Goal: Task Accomplishment & Management: Complete application form

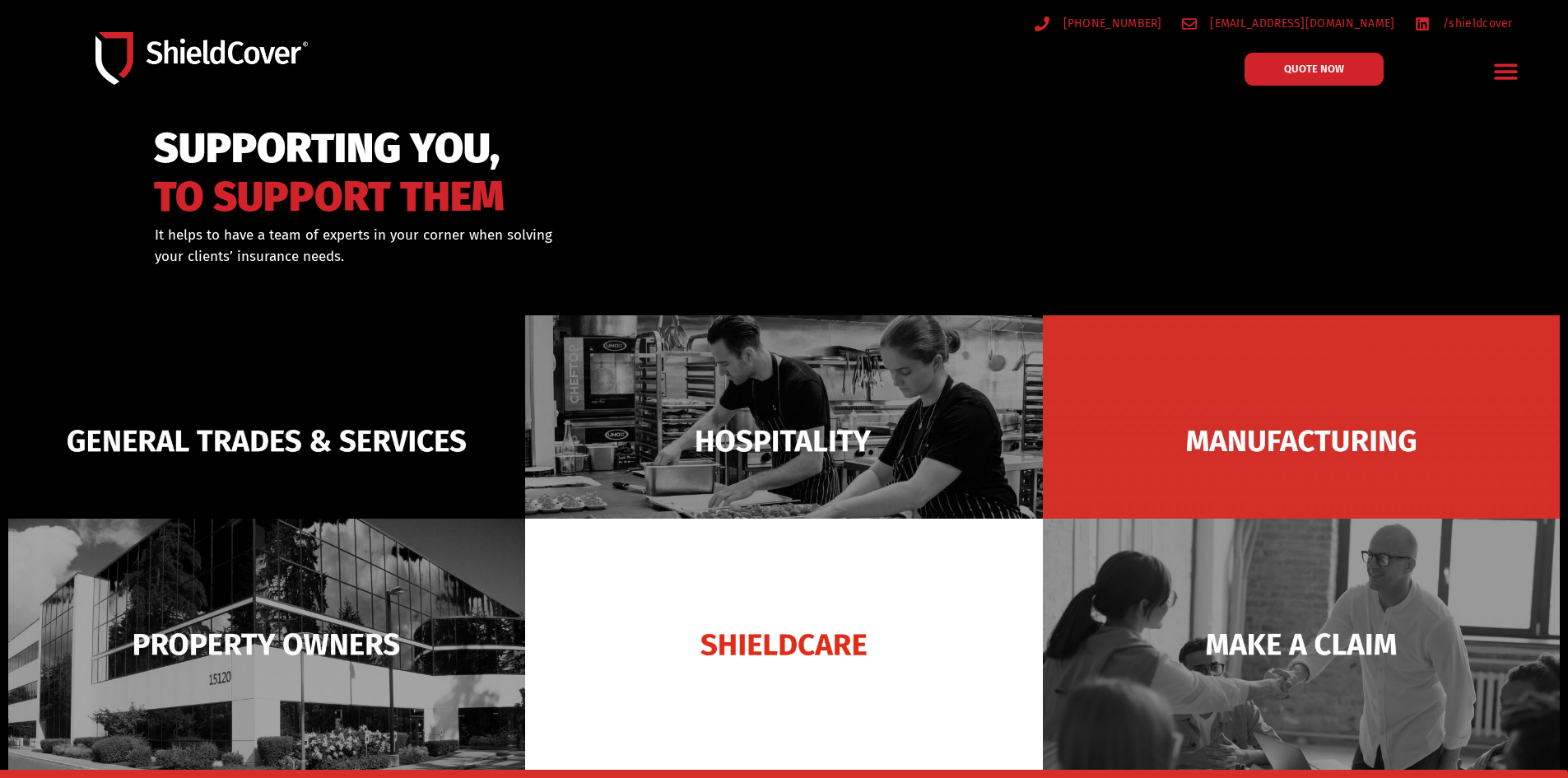
click at [699, 134] on div "SUPPORTING YOU, TO SUPPORT THEM" at bounding box center [511, 170] width 714 height 92
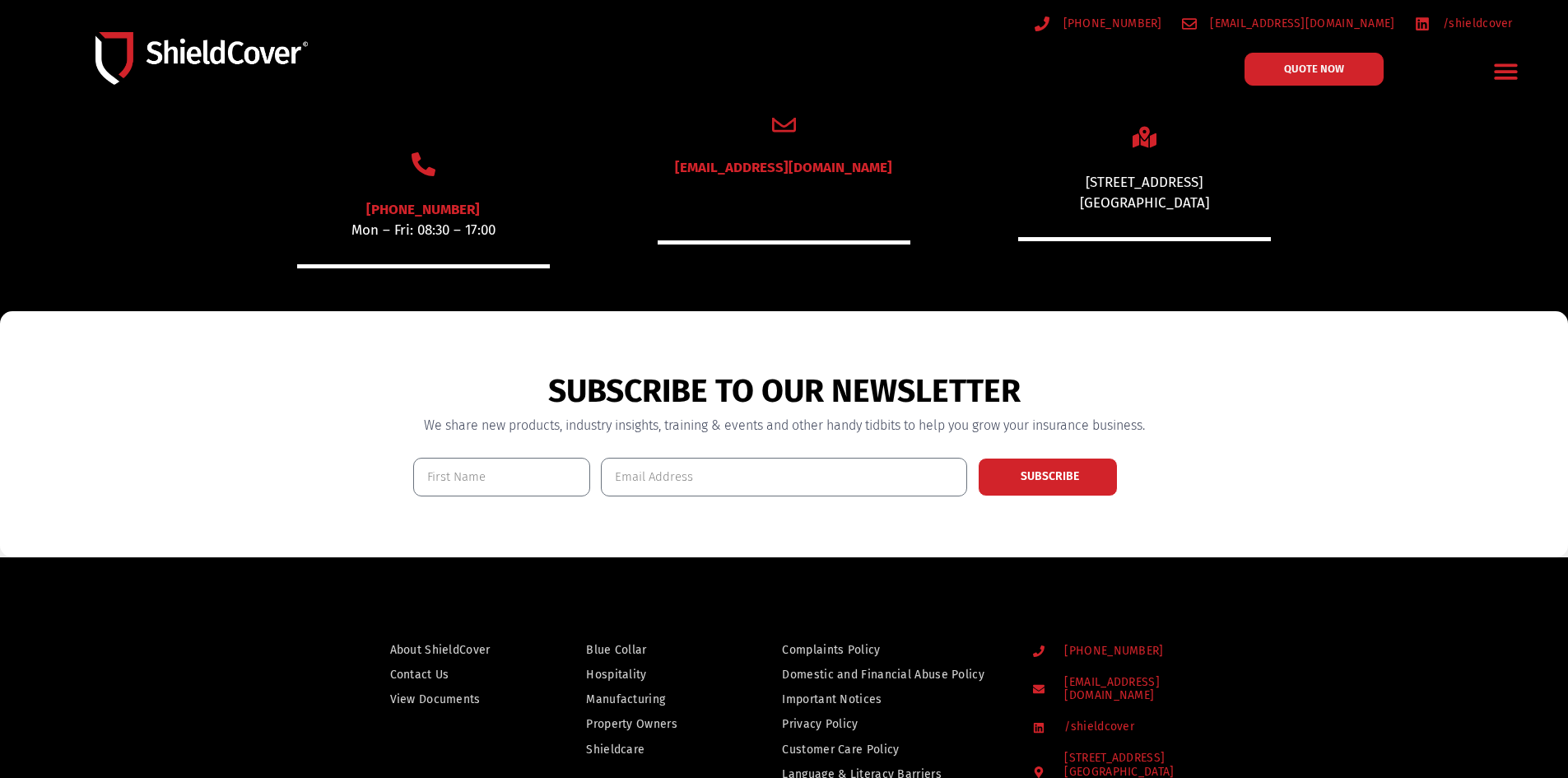
scroll to position [1070, 0]
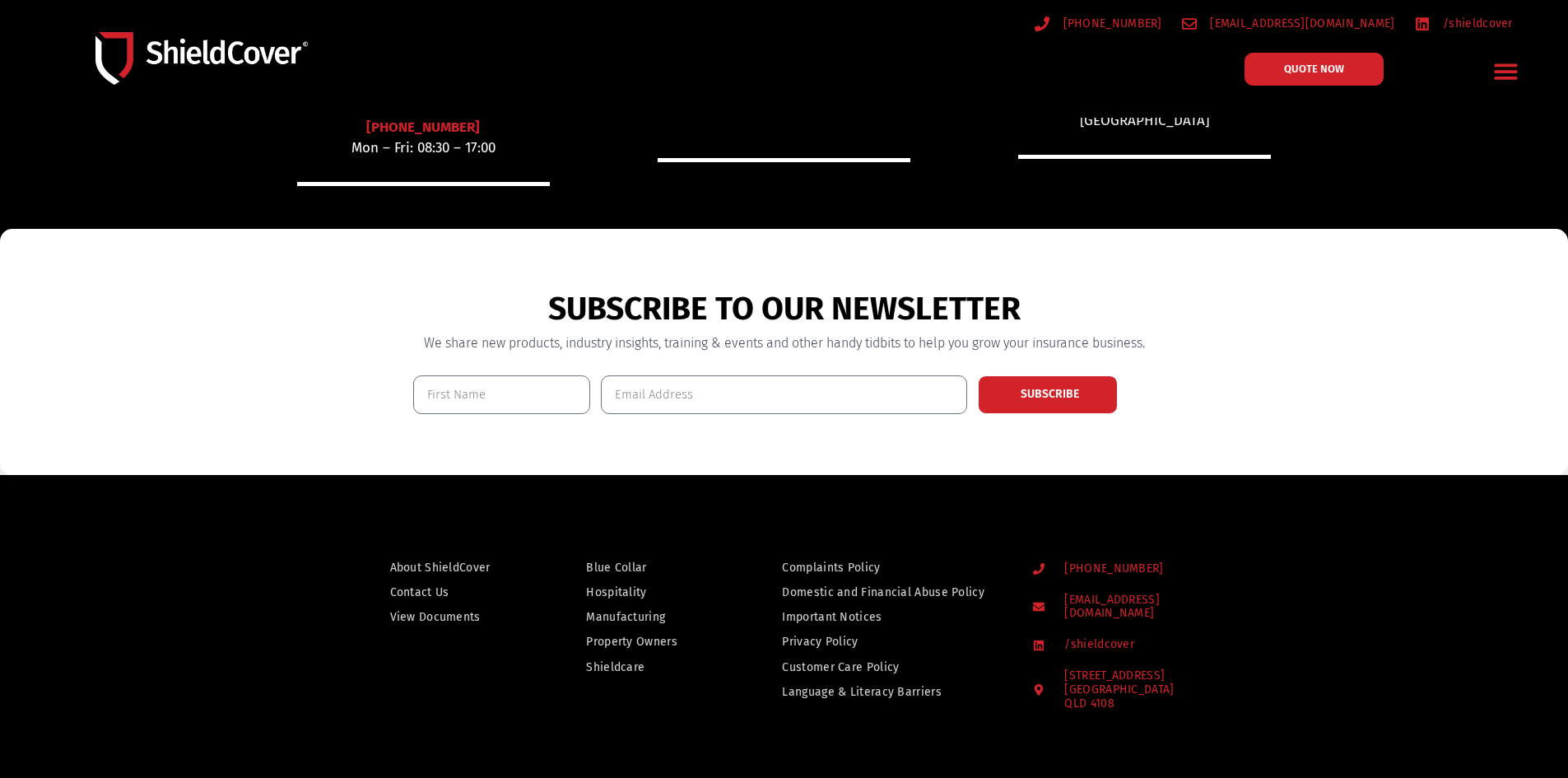
drag, startPoint x: 435, startPoint y: 595, endPoint x: 415, endPoint y: 589, distance: 20.9
click at [1308, 362] on section "SUBSCRIBE TO OUR NEWSLETTER We share new products, industry insights, training …" at bounding box center [784, 352] width 1568 height 246
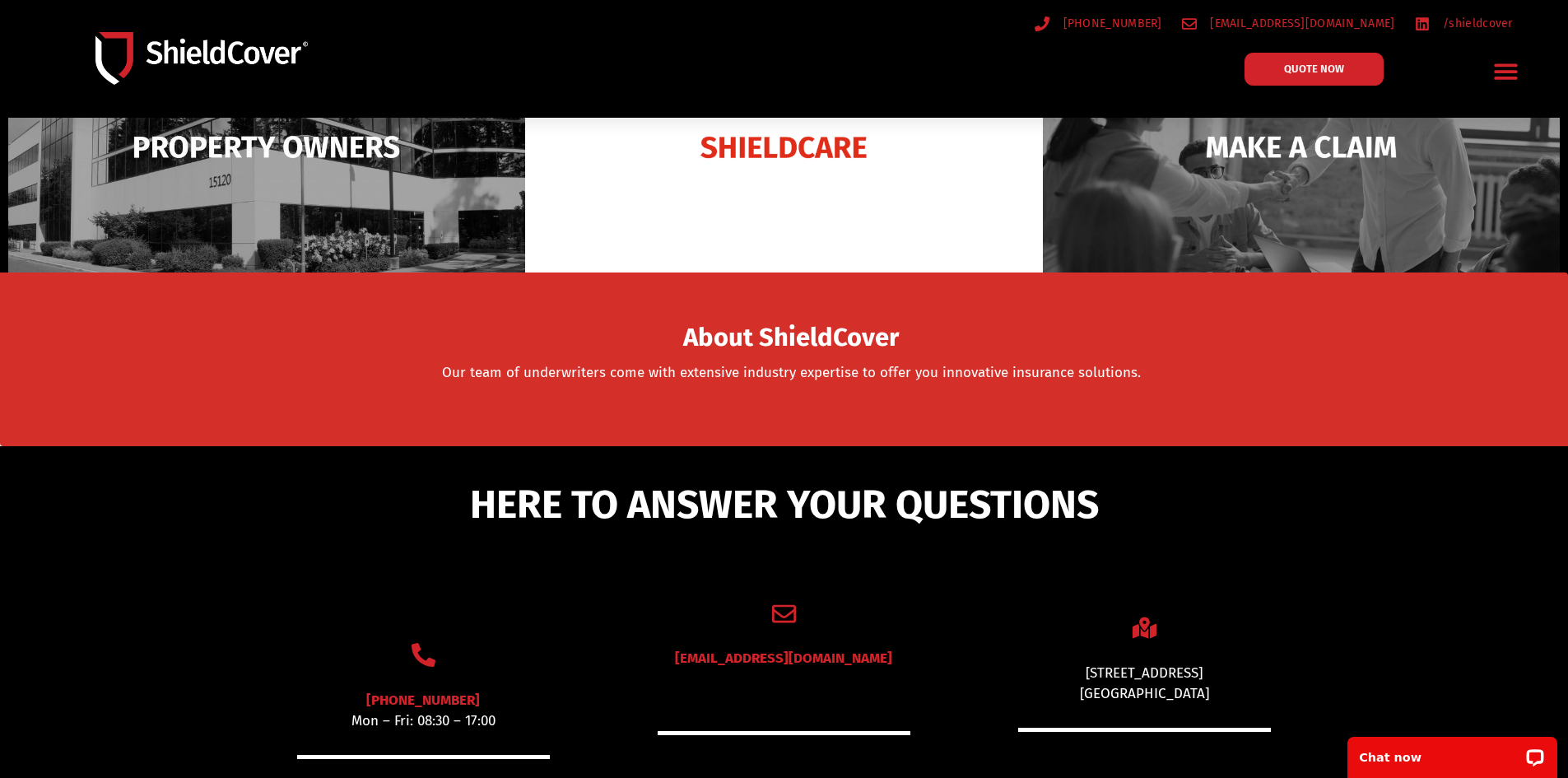
scroll to position [576, 0]
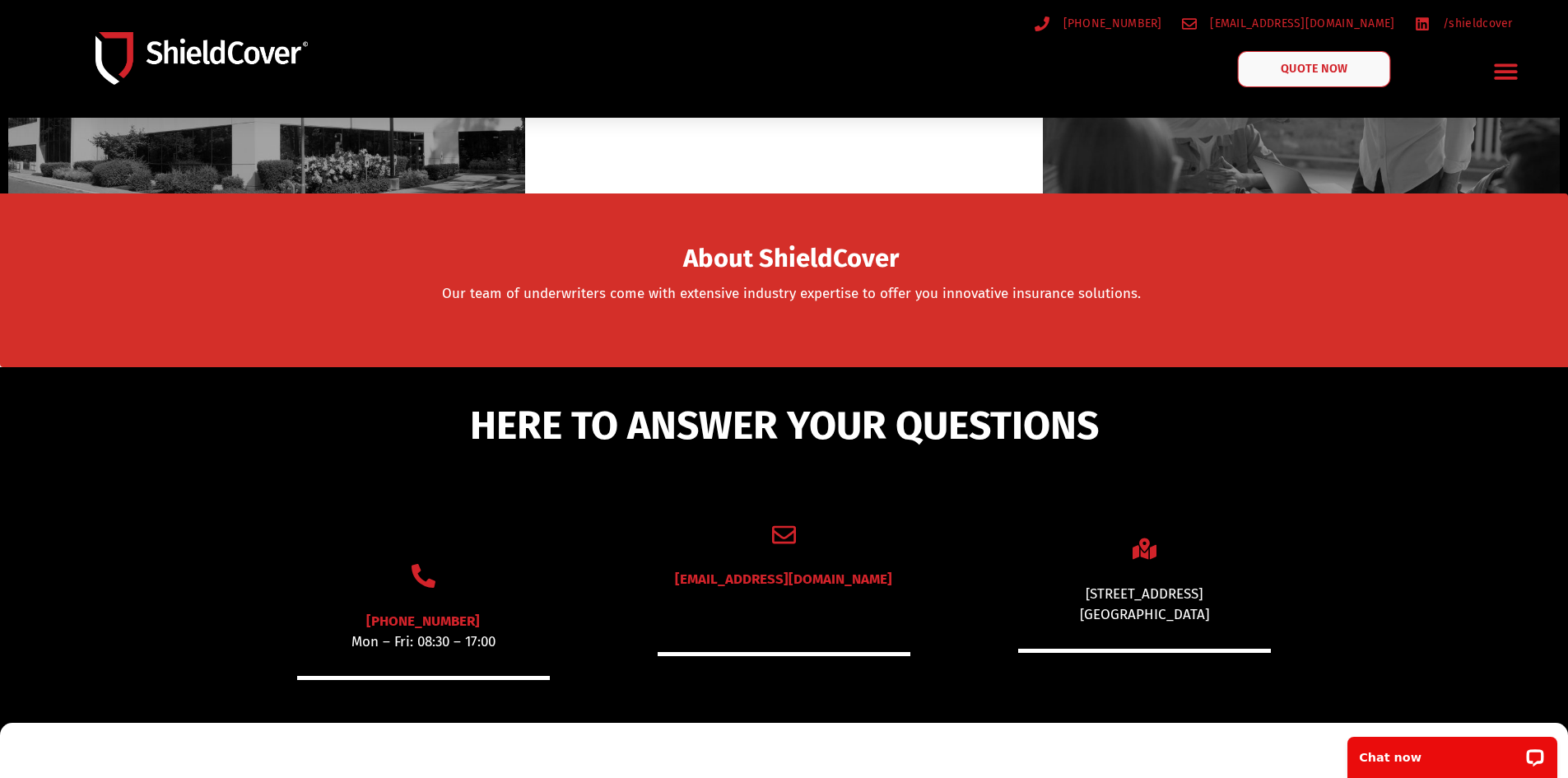
click at [1341, 69] on span "QUOTE NOW" at bounding box center [1313, 69] width 66 height 12
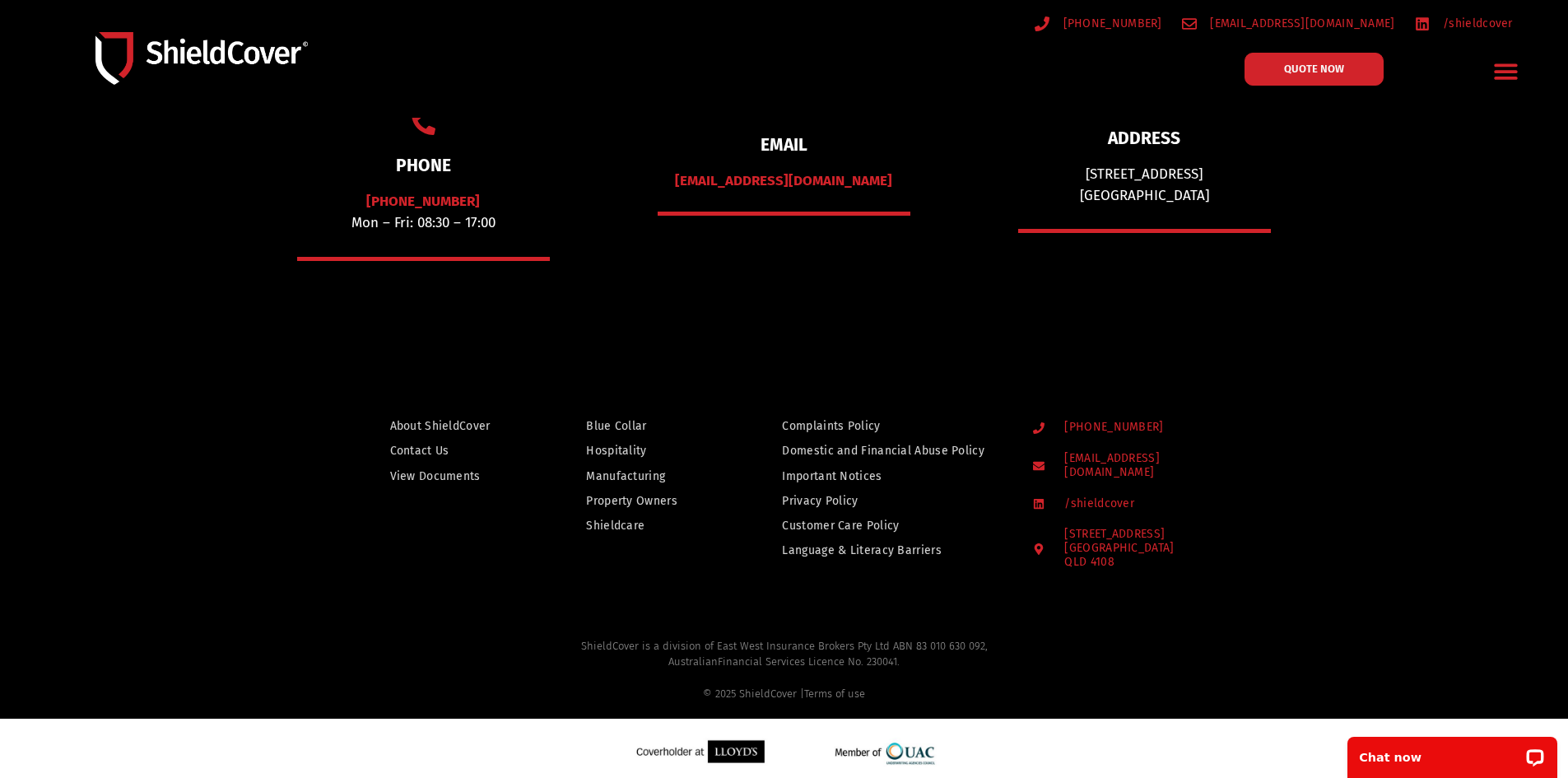
drag, startPoint x: 758, startPoint y: 185, endPoint x: 886, endPoint y: 171, distance: 128.8
click at [886, 171] on div "[EMAIL_ADDRESS][DOMAIN_NAME]" at bounding box center [784, 180] width 253 height 21
drag, startPoint x: 883, startPoint y: 179, endPoint x: 698, endPoint y: 180, distance: 185.0
click at [698, 180] on div "[EMAIL_ADDRESS][DOMAIN_NAME]" at bounding box center [784, 180] width 253 height 21
copy link "[EMAIL_ADDRESS][DOMAIN_NAME]"
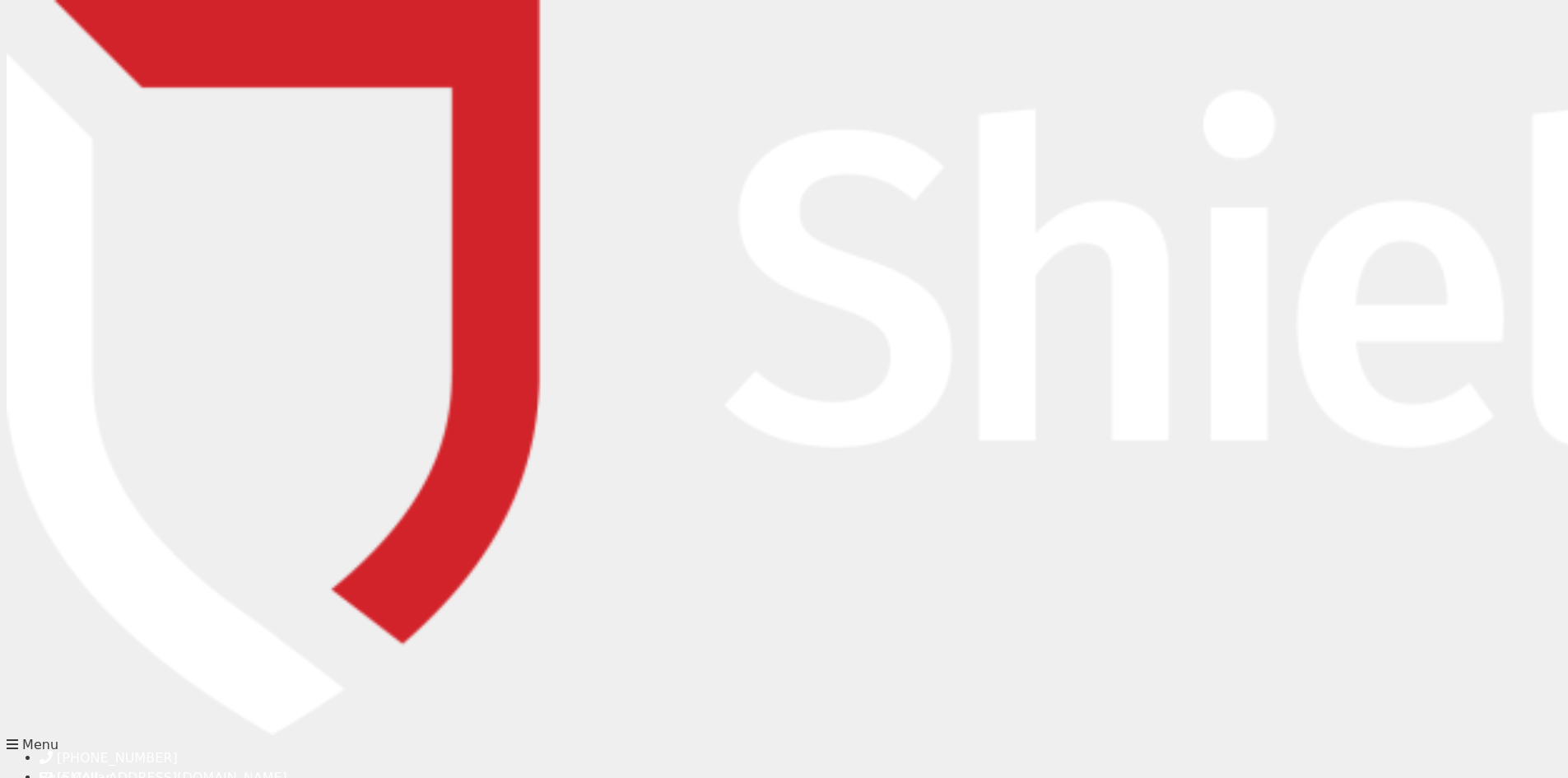
scroll to position [83, 0]
click at [1285, 543] on div "BROKER REGISTRATION First Name Last Name Email Contact Number Name of Brokerage…" at bounding box center [807, 379] width 1256 height 478
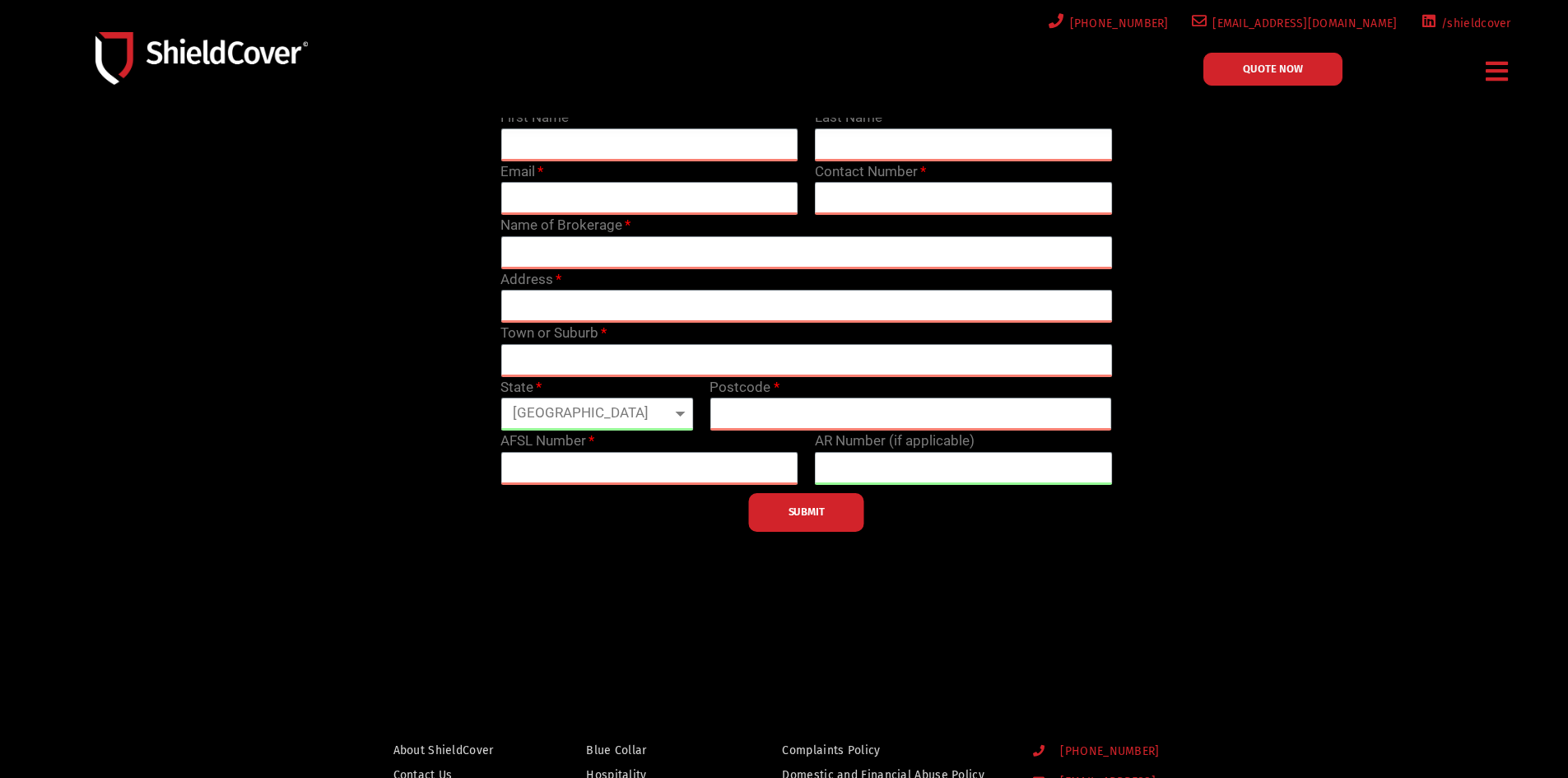
scroll to position [0, 0]
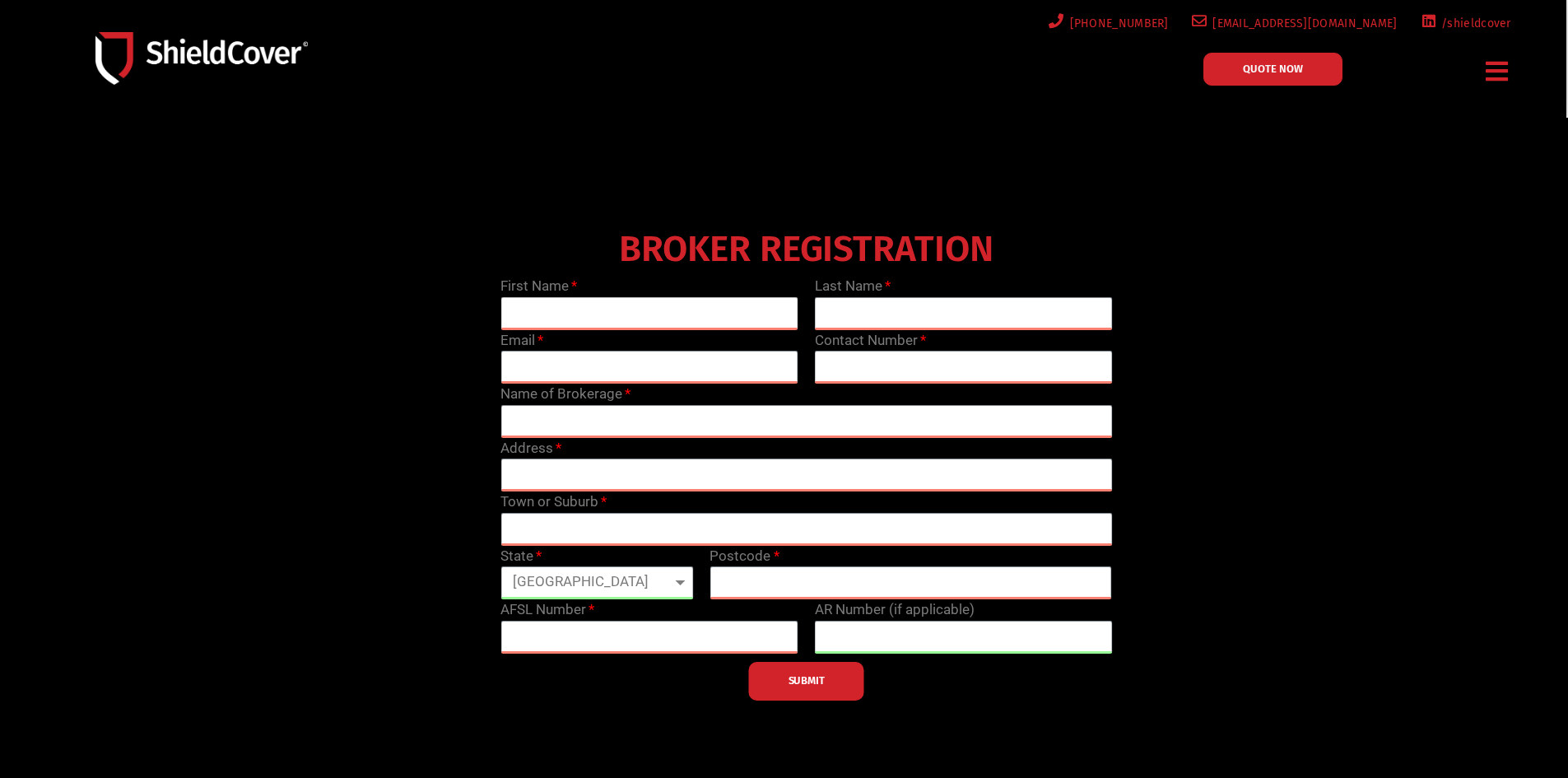
click at [593, 312] on input "text" at bounding box center [650, 313] width 298 height 33
click at [595, 306] on input "text" at bounding box center [650, 313] width 298 height 33
type input "Gerardo"
type input "Cor"
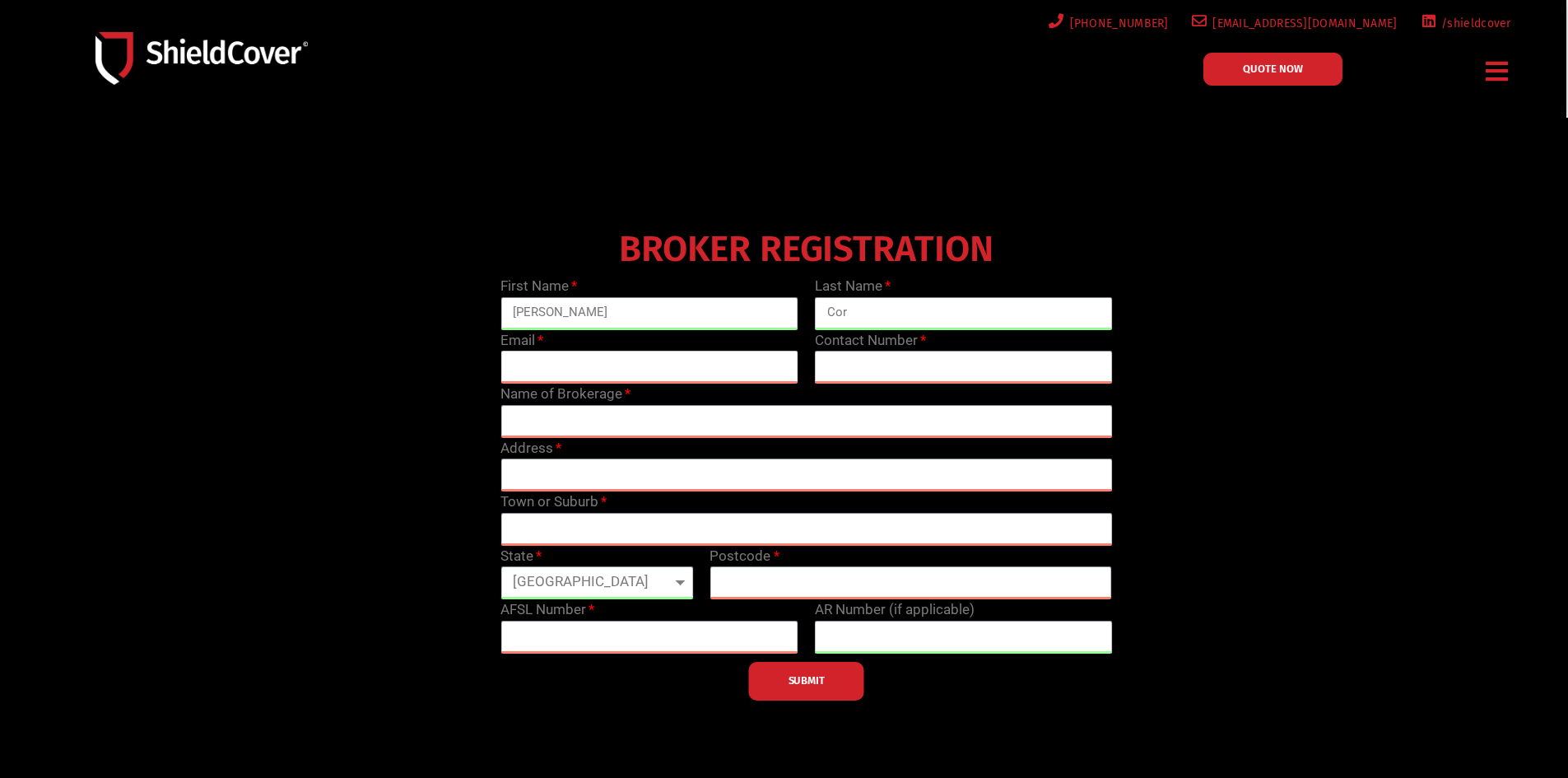
click at [571, 382] on input "email" at bounding box center [650, 367] width 298 height 33
type input "rocinsurance@iaa.net.au"
type input "0299278555"
click at [687, 412] on input "text" at bounding box center [806, 421] width 611 height 33
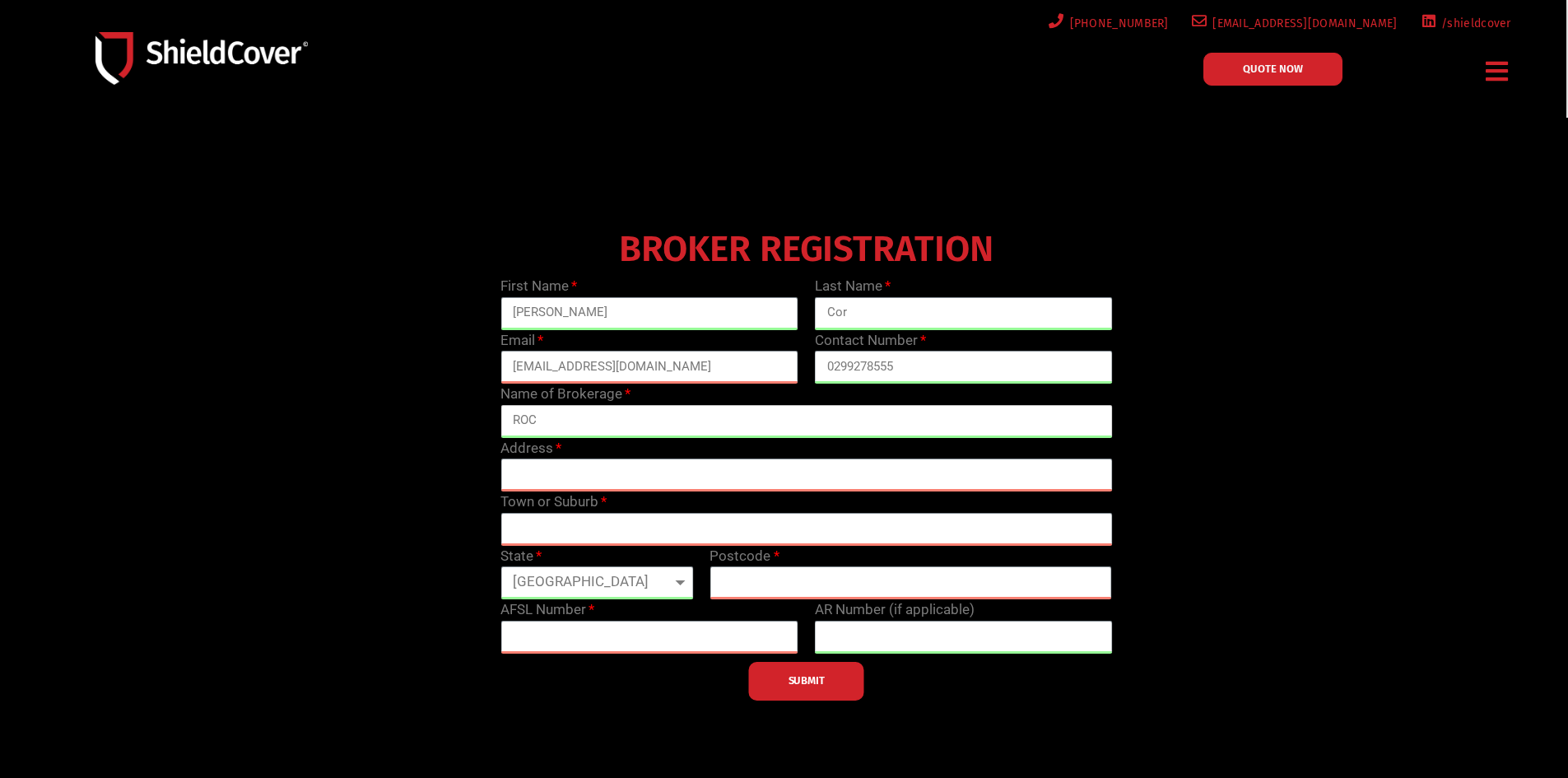
click at [720, 417] on input "ROC" at bounding box center [806, 421] width 611 height 33
drag, startPoint x: 608, startPoint y: 428, endPoint x: 451, endPoint y: 428, distance: 157.0
click at [451, 428] on div "BROKER REGISTRATION First Name Gerardo Last Name Cor Email rocinsurance@iaa.net…" at bounding box center [807, 461] width 1256 height 478
paste input "Insurance Advisers Pty Ltd"
type input "ROC Insurance Advisers Pty Ltd"
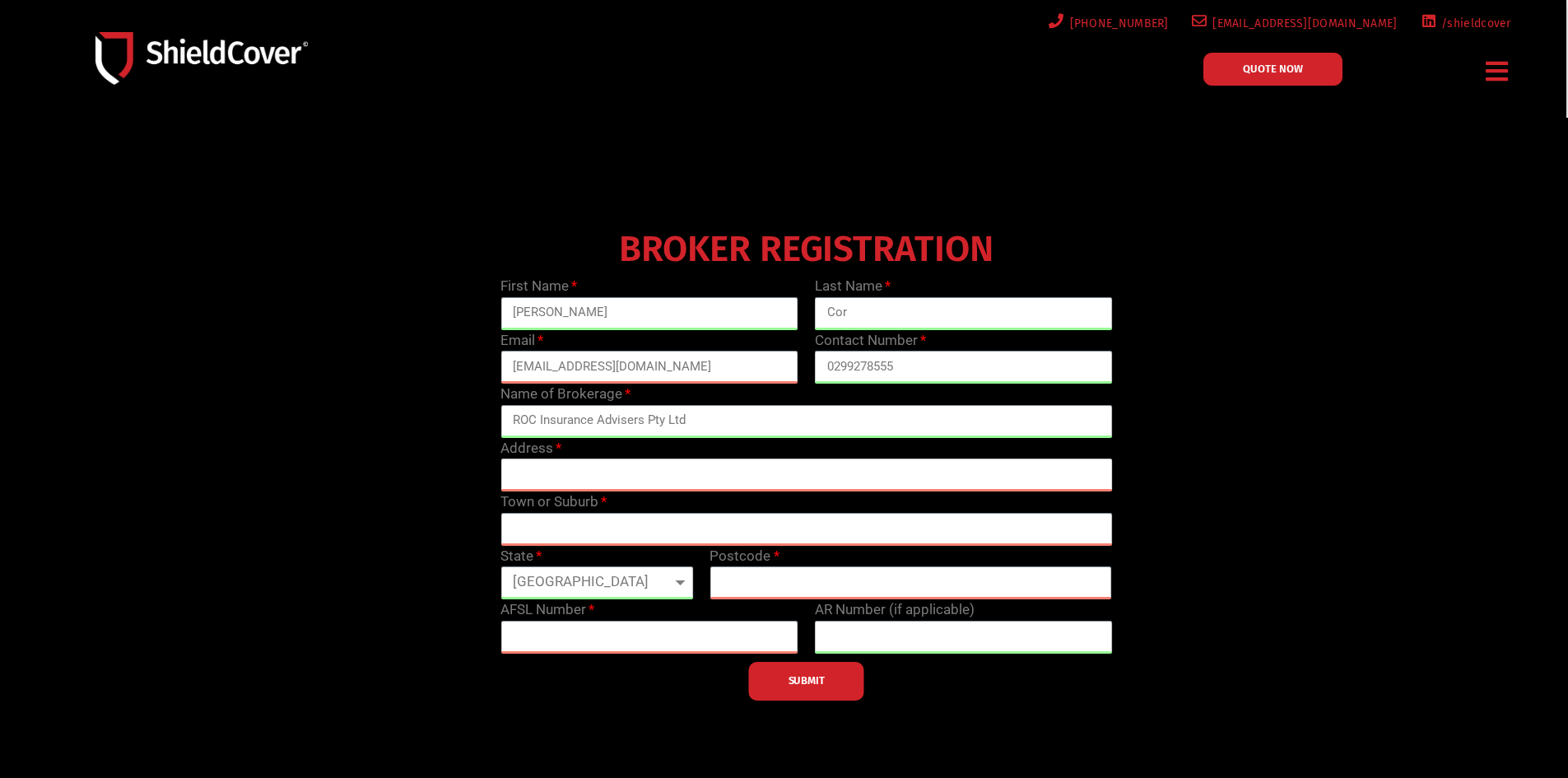
click at [648, 462] on input "text" at bounding box center [806, 475] width 611 height 33
click at [562, 466] on input "text" at bounding box center [806, 475] width 611 height 33
paste input "Level 31, 100 Miller Street"
click at [724, 521] on input "text" at bounding box center [806, 529] width 611 height 33
click at [637, 472] on input "Level 31, 100 Miller Street North Sydney, NSW 2060" at bounding box center [806, 475] width 611 height 33
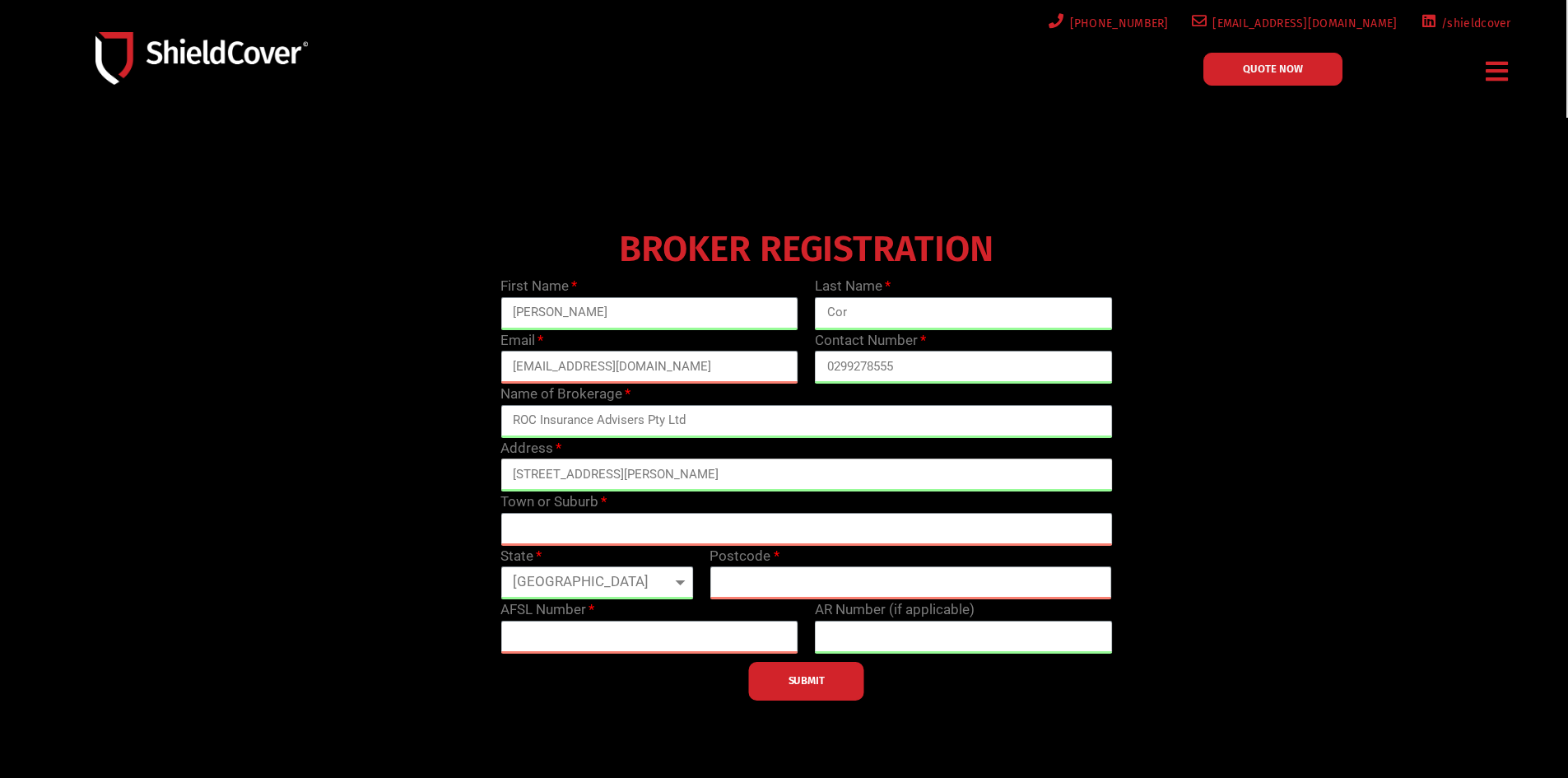
drag, startPoint x: 656, startPoint y: 475, endPoint x: 728, endPoint y: 475, distance: 72.0
click at [728, 475] on input "Level 31, 100 Miller Street North Sydney, NSW 2060" at bounding box center [806, 475] width 611 height 33
type input "Level 31, 100 Miller Street , NSW 2060"
click at [615, 526] on input "text" at bounding box center [806, 529] width 611 height 33
paste input "North Sydney"
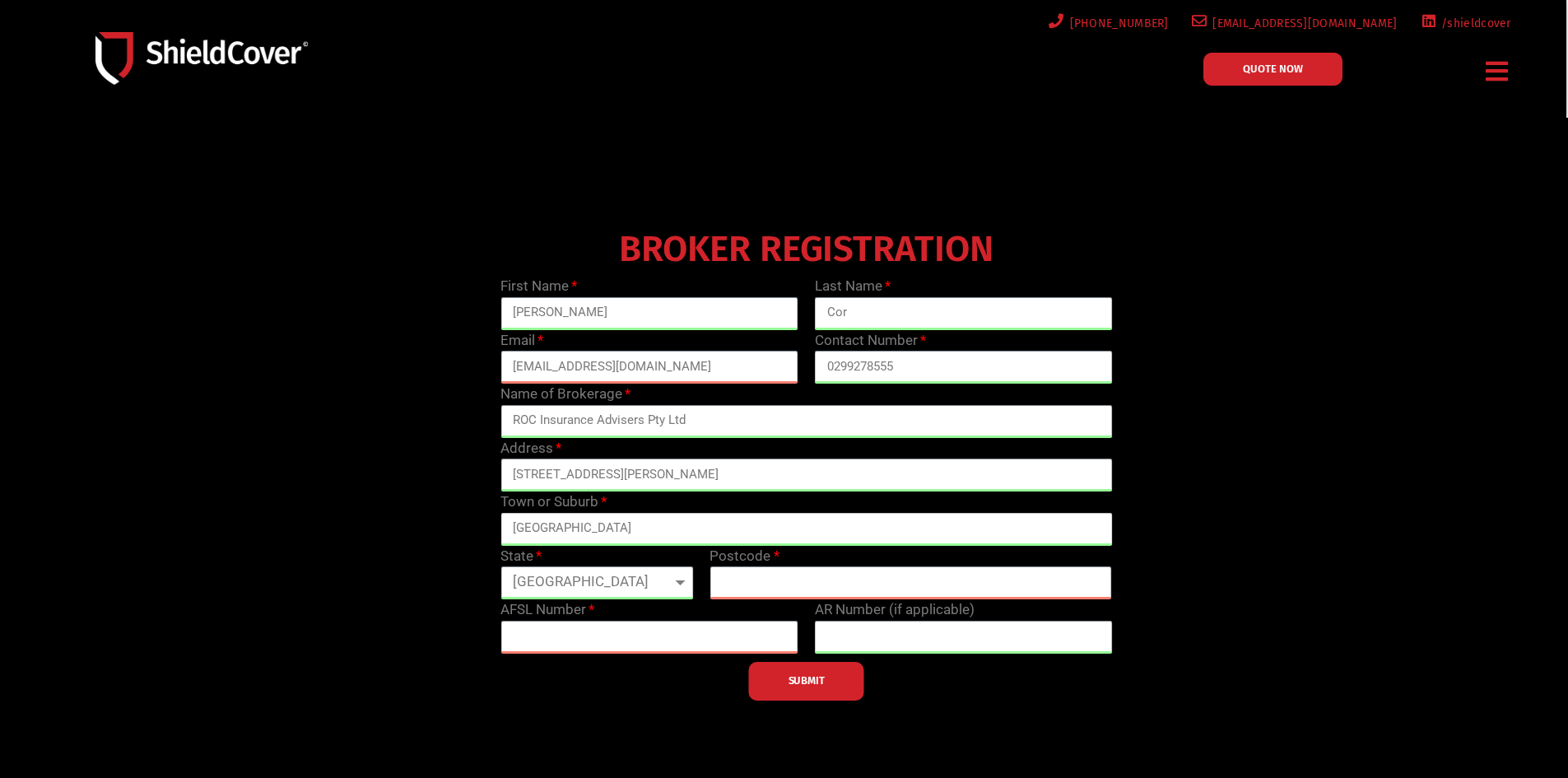
type input "North Sydney"
drag, startPoint x: 766, startPoint y: 469, endPoint x: 654, endPoint y: 478, distance: 112.4
click at [654, 478] on input "Level 31, 100 Miller Street , NSW 2060" at bounding box center [806, 475] width 611 height 33
type input "Level 31, 100 Miller Street"
click at [604, 575] on select "Queensland New South Wales Northern Territory South Australia Tasmania Victoria…" at bounding box center [597, 582] width 192 height 33
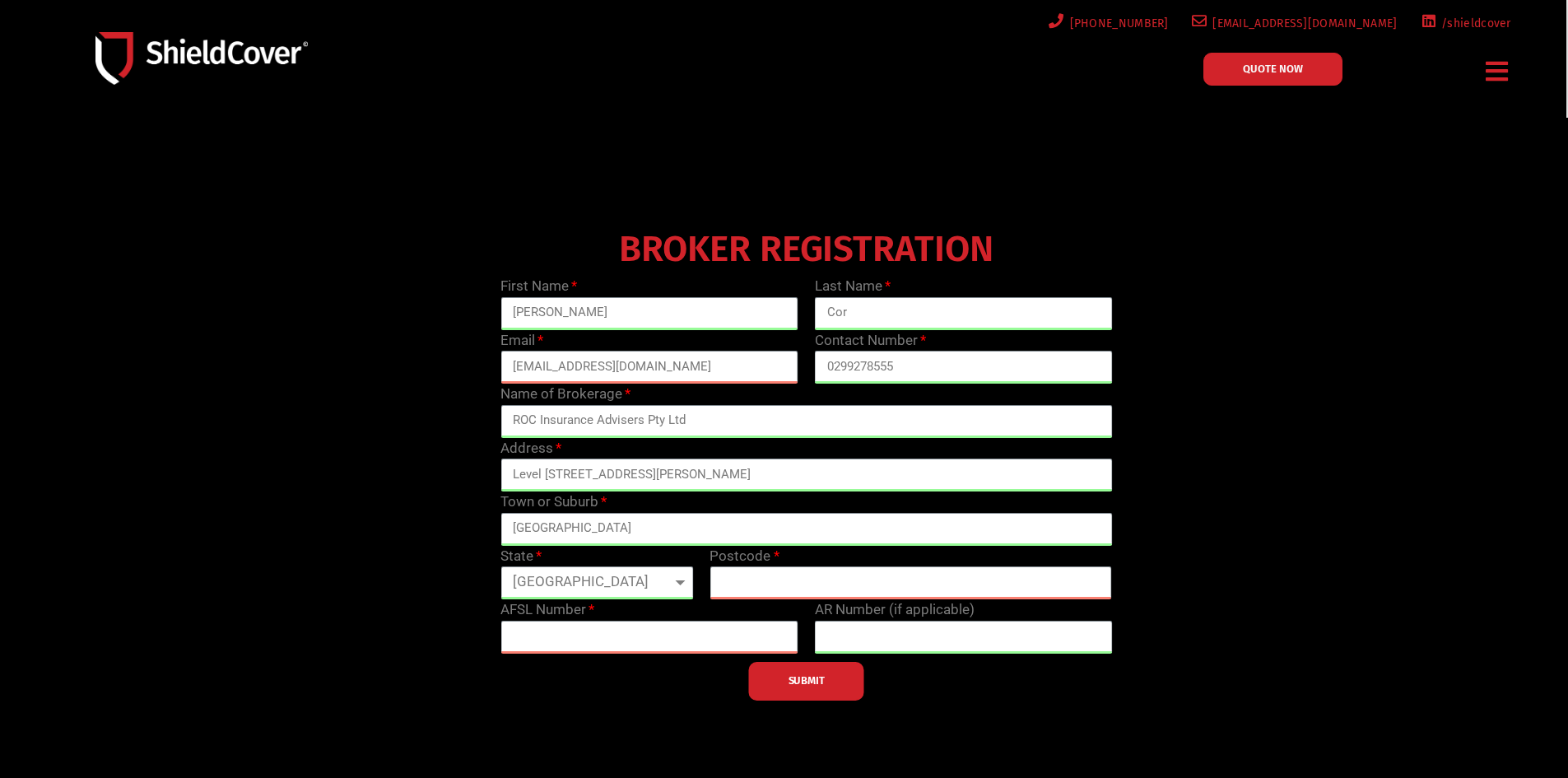
select select "NSW"
click at [501, 566] on select "Queensland New South Wales Northern Territory South Australia Tasmania Victoria…" at bounding box center [597, 582] width 192 height 33
click at [873, 592] on input "text" at bounding box center [911, 582] width 403 height 33
type input "2060"
click at [1313, 653] on div "BROKER REGISTRATION First Name Gerardo Last Name Cor Email rocinsurance@iaa.net…" at bounding box center [807, 461] width 1256 height 478
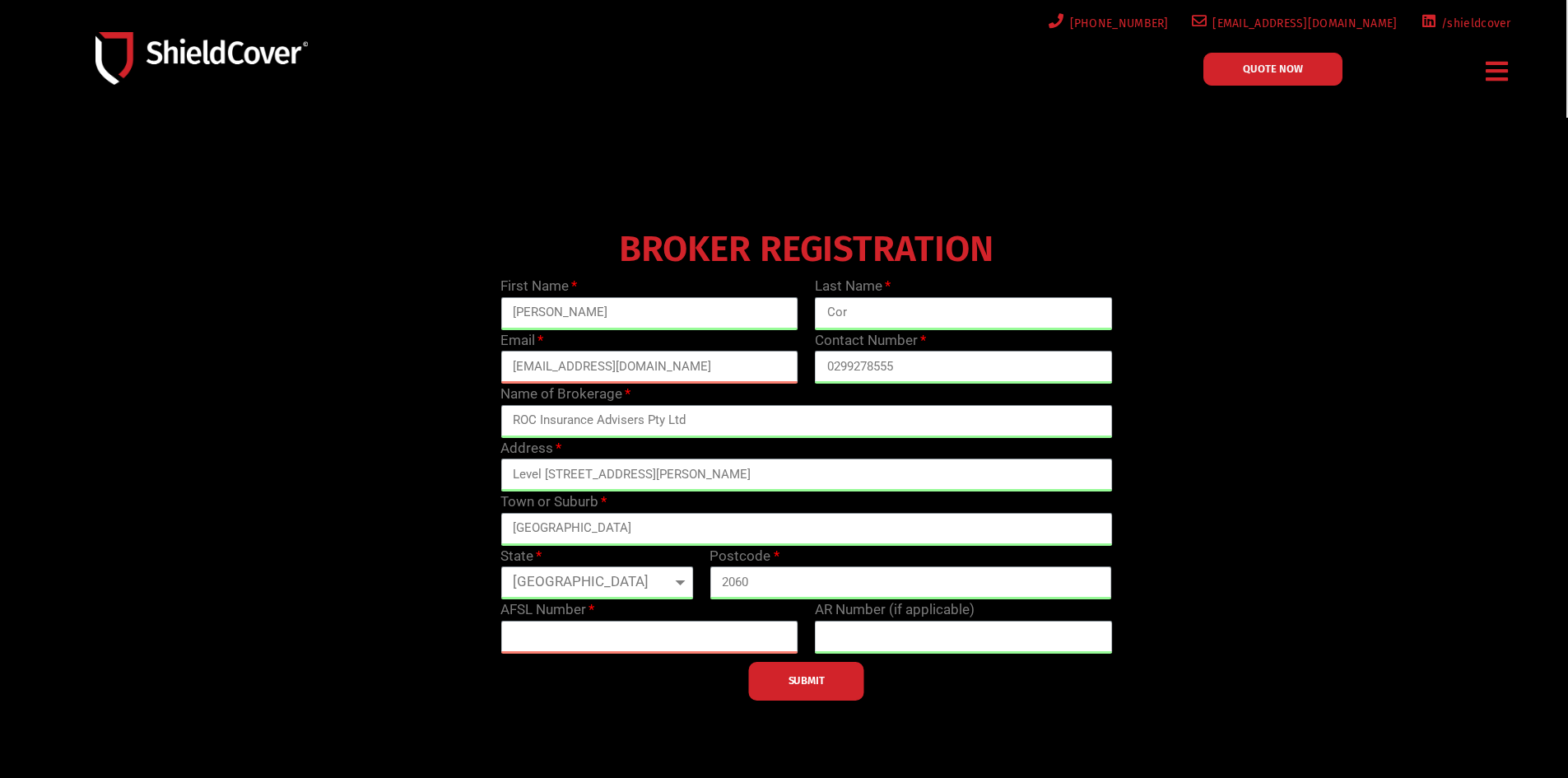
click at [1263, 506] on div "BROKER REGISTRATION First Name Gerardo Last Name Cor Email rocinsurance@iaa.net…" at bounding box center [807, 461] width 1256 height 478
click at [678, 646] on input "text" at bounding box center [650, 637] width 298 height 33
paste input "240549"
type input "240549"
click at [1466, 641] on div at bounding box center [784, 472] width 1568 height 709
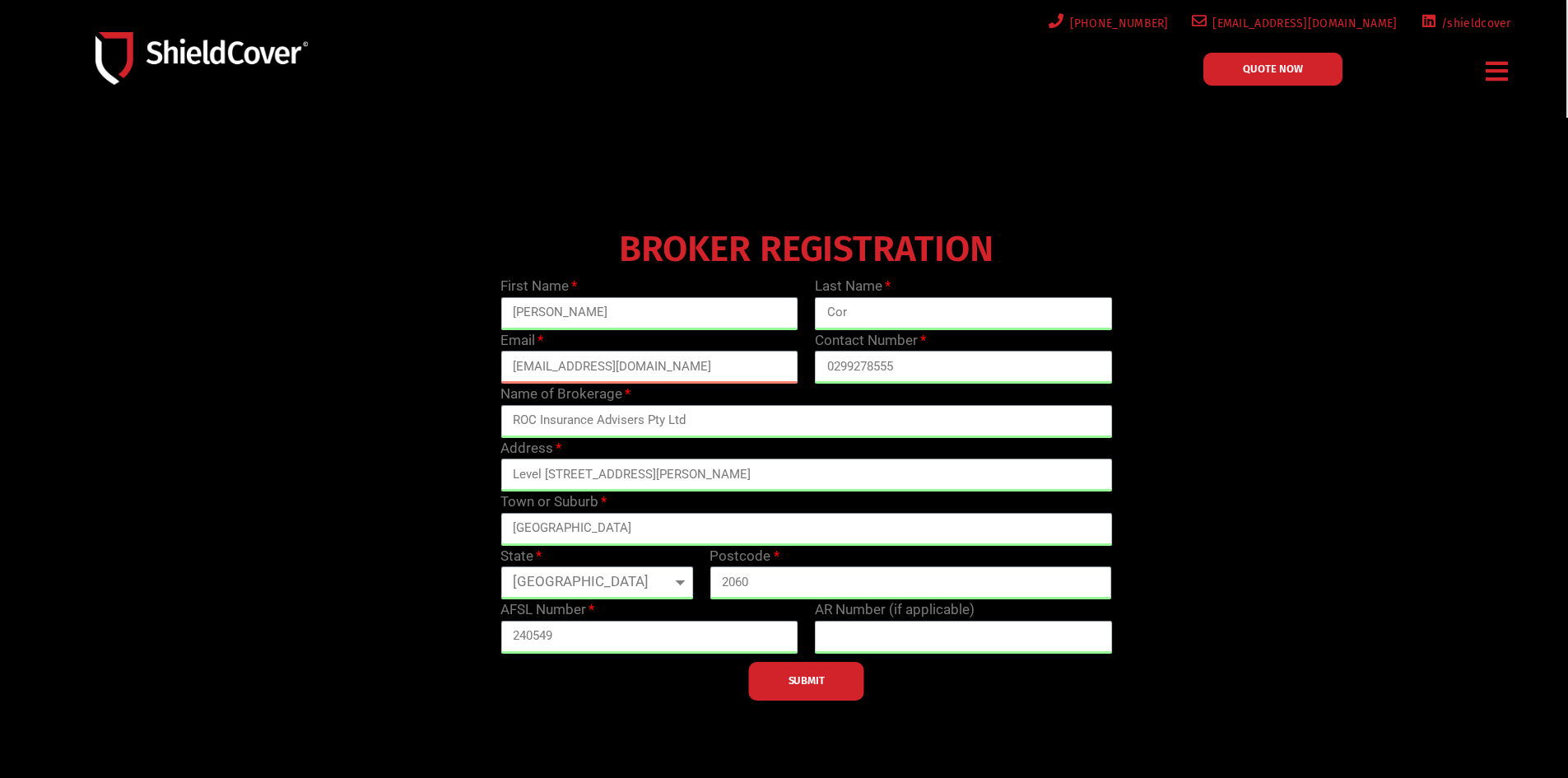
click at [1364, 327] on div "BROKER REGISTRATION First Name Gerardo Last Name Cor Email rocinsurance@iaa.net…" at bounding box center [807, 461] width 1256 height 478
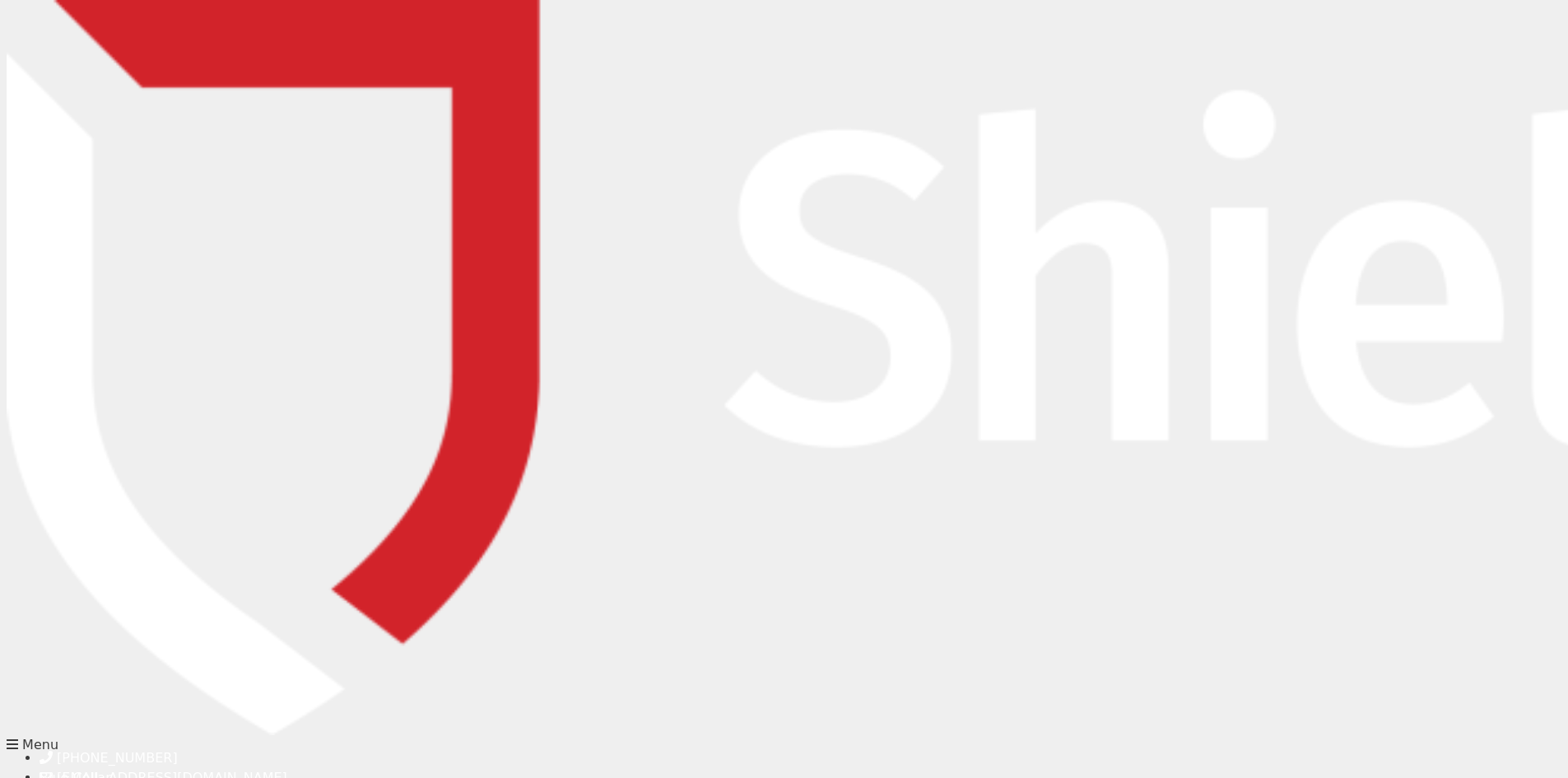
type input "g"
type input "[PERSON_NAME]"
type input "Cor"
type input "[EMAIL_ADDRESS][DOMAIN_NAME]"
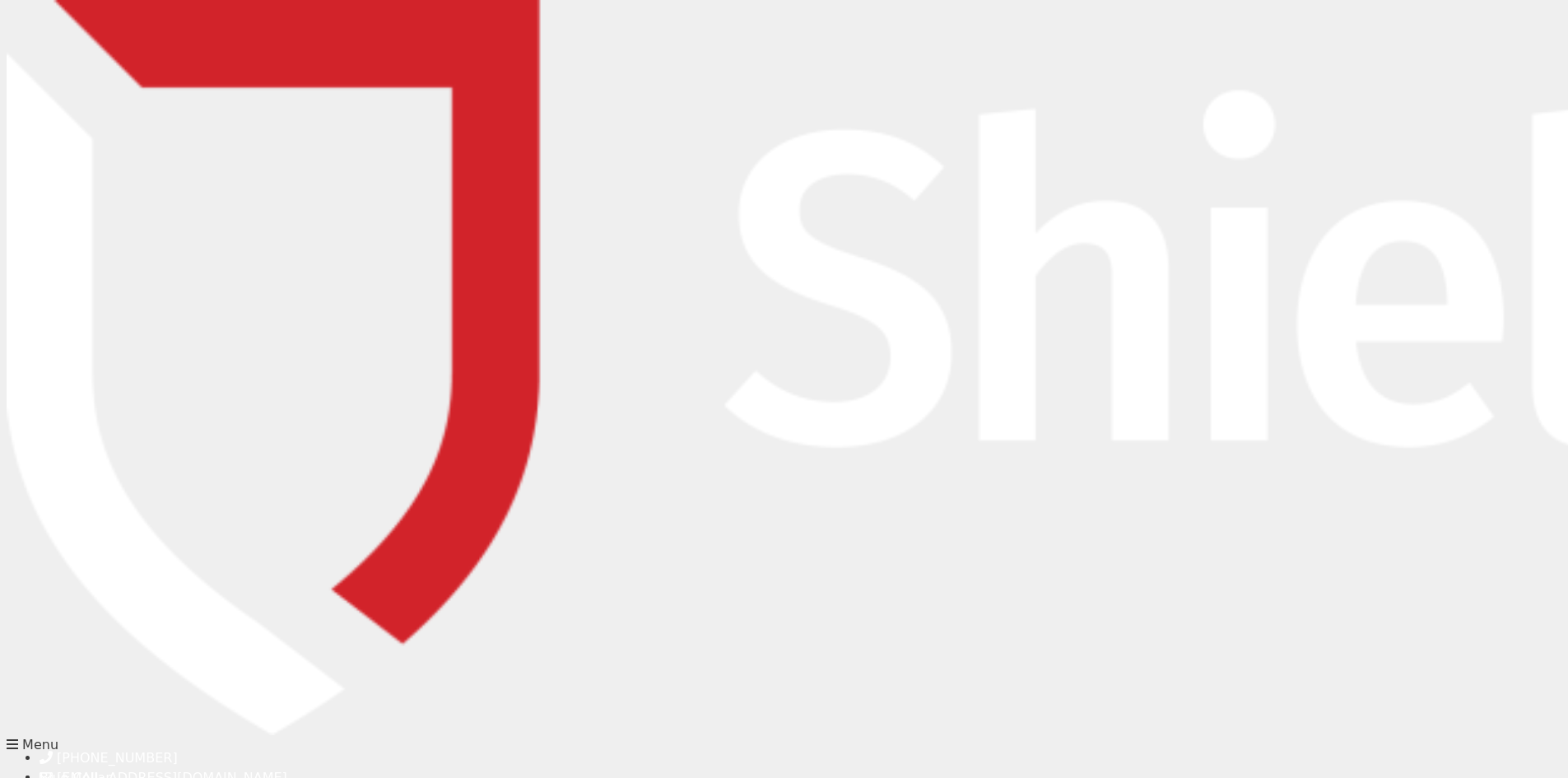
drag, startPoint x: 1010, startPoint y: 372, endPoint x: 1000, endPoint y: 371, distance: 10.0
paste input "02 9927 8555"
type input "02 9927 8555"
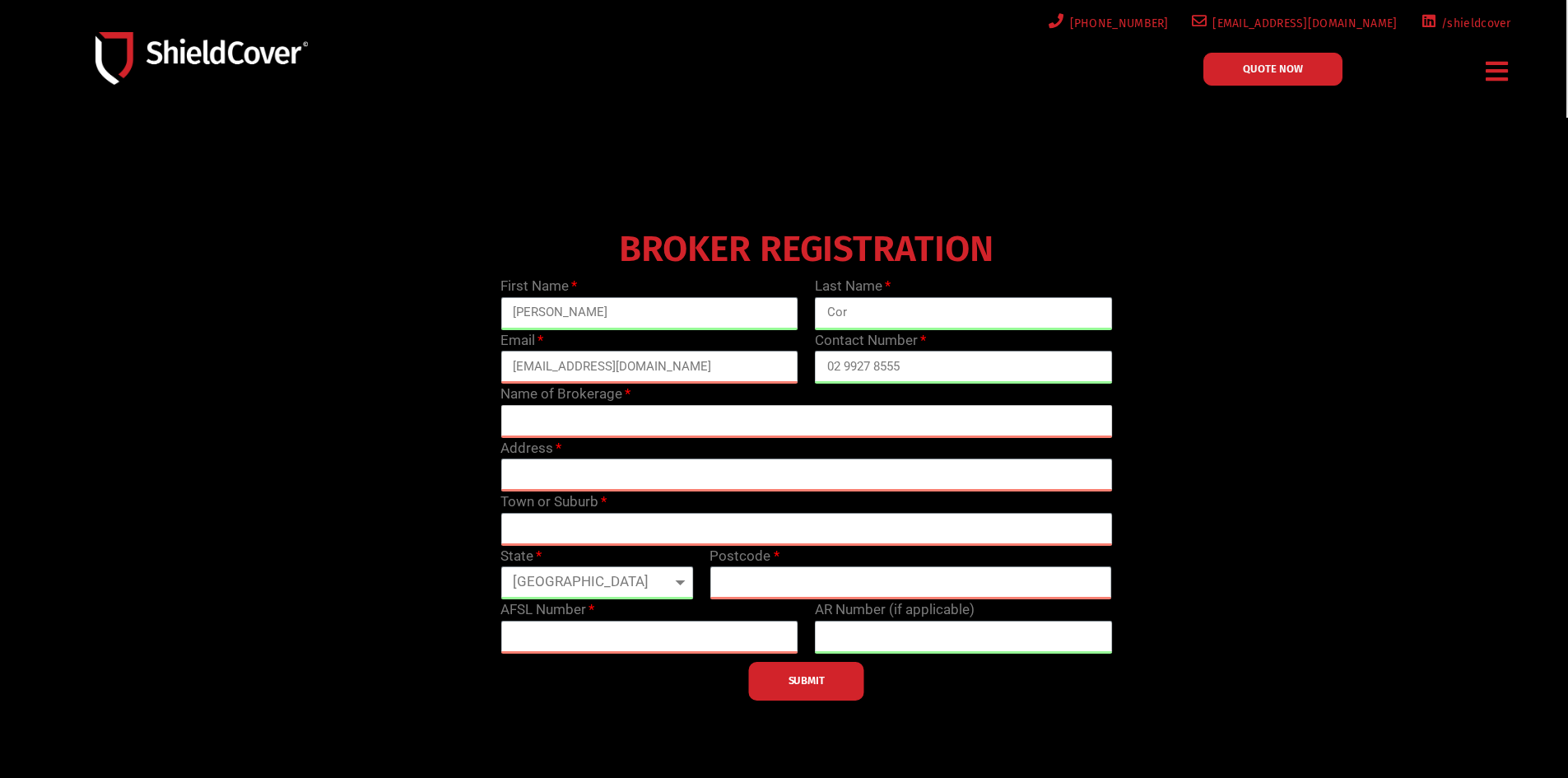
click at [774, 418] on input "text" at bounding box center [806, 421] width 611 height 33
click at [884, 432] on input "text" at bounding box center [806, 421] width 611 height 33
click at [652, 417] on input "text" at bounding box center [806, 421] width 611 height 33
paste input "ROC Insurance Advisers Pty Ltd"
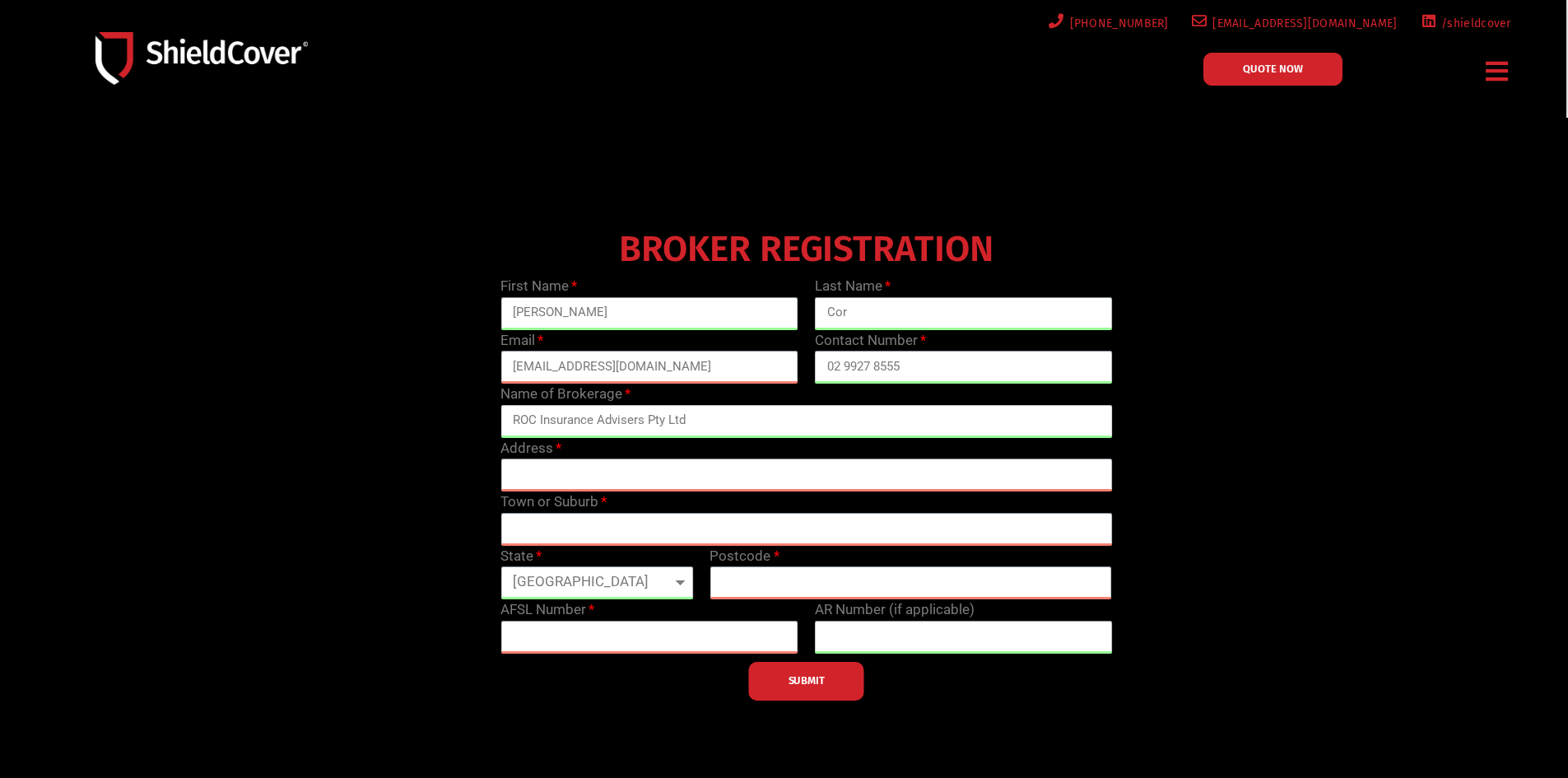
type input "ROC Insurance Advisers Pty Ltd"
click at [563, 486] on input "text" at bounding box center [806, 475] width 611 height 33
type input "Level 31, 100 Miller Street"
click at [627, 523] on input "text" at bounding box center [806, 529] width 611 height 33
click at [757, 518] on input "text" at bounding box center [806, 529] width 611 height 33
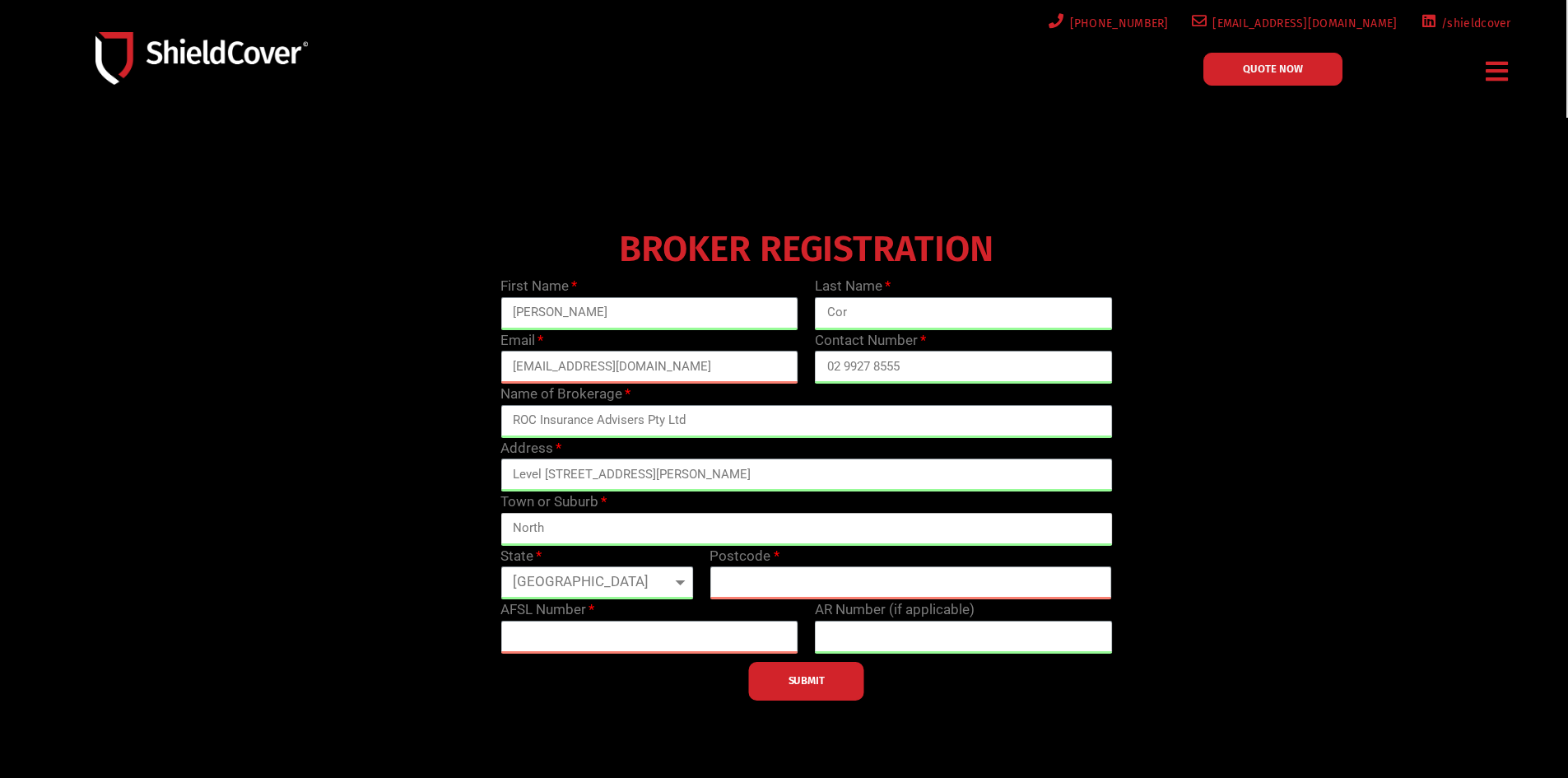
type input "NORTH SYDNEY"
select select "NSW"
type input "2060"
click at [665, 622] on input "text" at bounding box center [650, 637] width 298 height 33
paste input "240549"
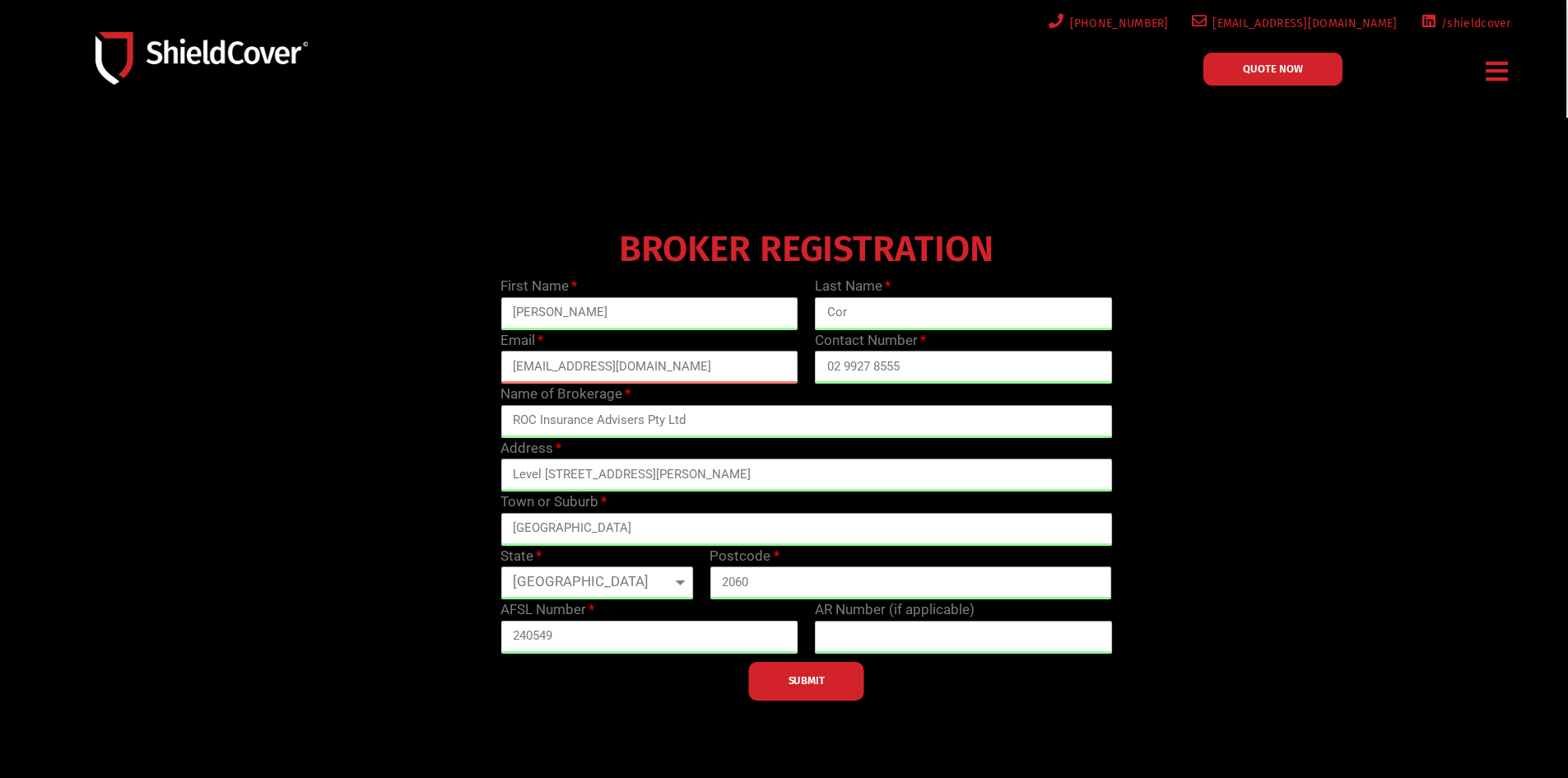
type input "240549"
click at [1261, 706] on div at bounding box center [806, 461] width 1273 height 494
click at [758, 413] on input "ROC Insurance Advisers Pty Ltd" at bounding box center [806, 421] width 611 height 33
click at [779, 417] on input "ROC Insurance Advisers Pty Ltd" at bounding box center [806, 421] width 611 height 33
click at [828, 683] on button "SUBMIT" at bounding box center [806, 680] width 115 height 38
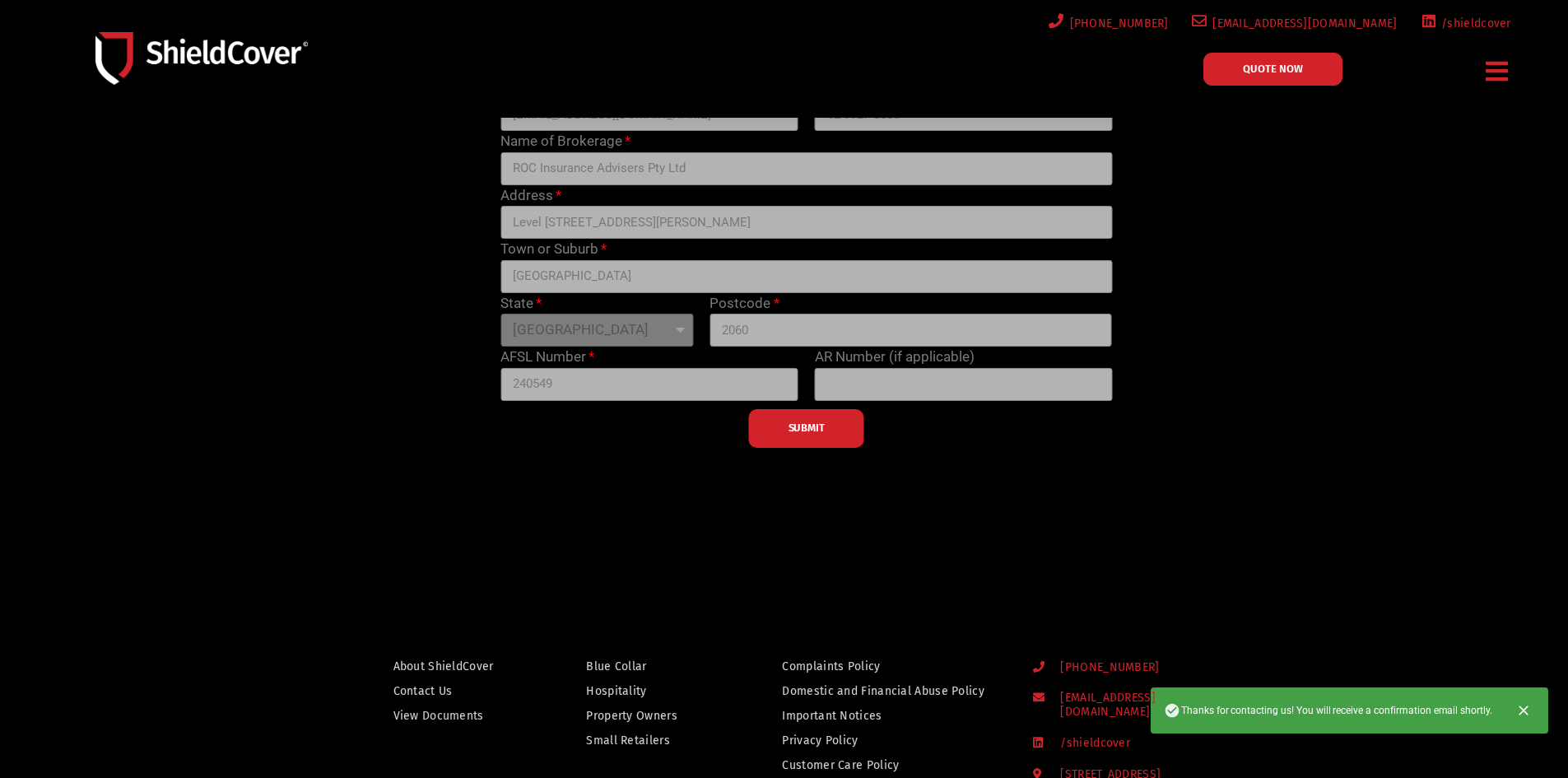
scroll to position [83, 0]
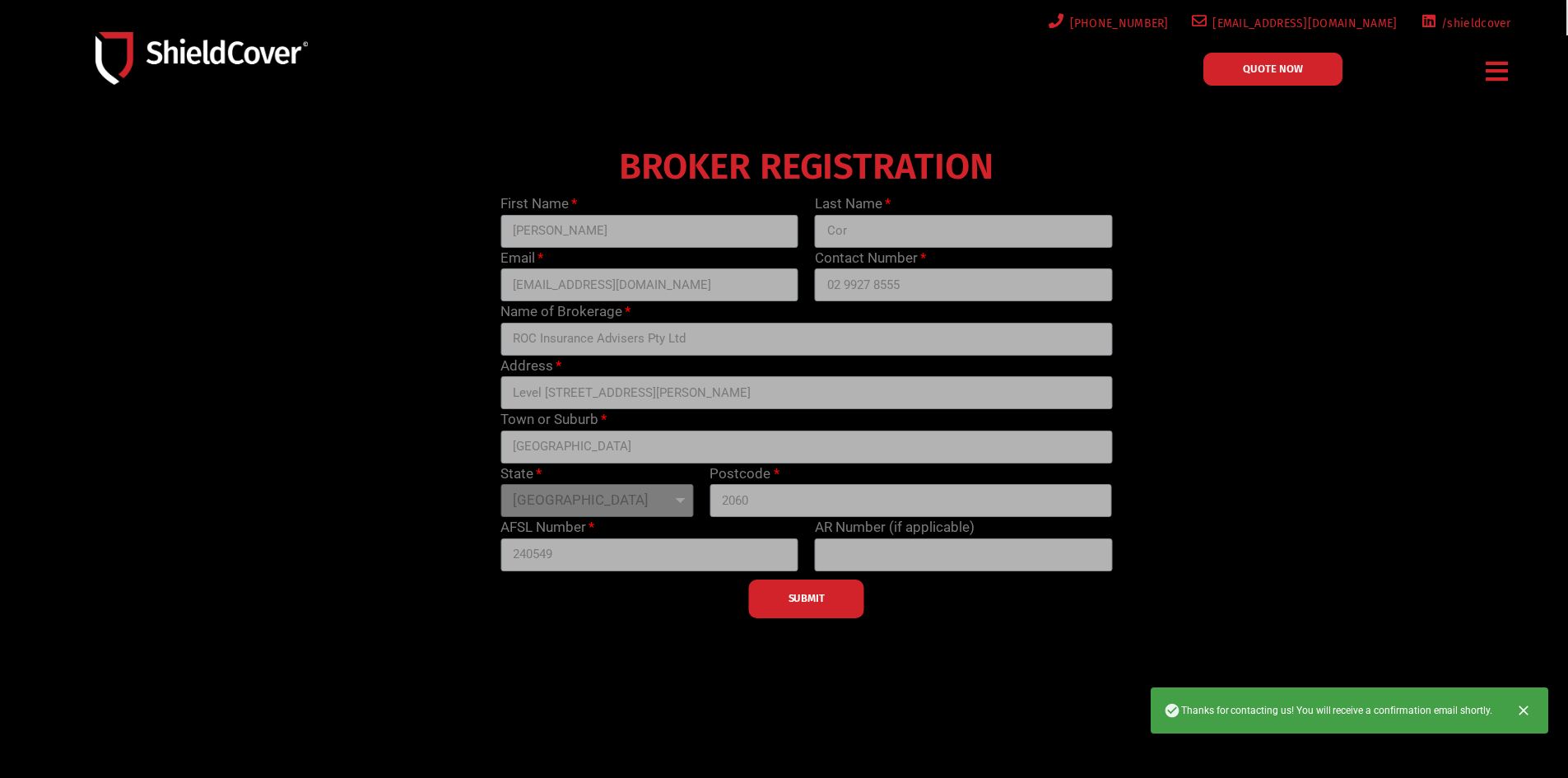
click at [1529, 708] on icon "Close" at bounding box center [1523, 710] width 16 height 16
